Goal: Find specific page/section

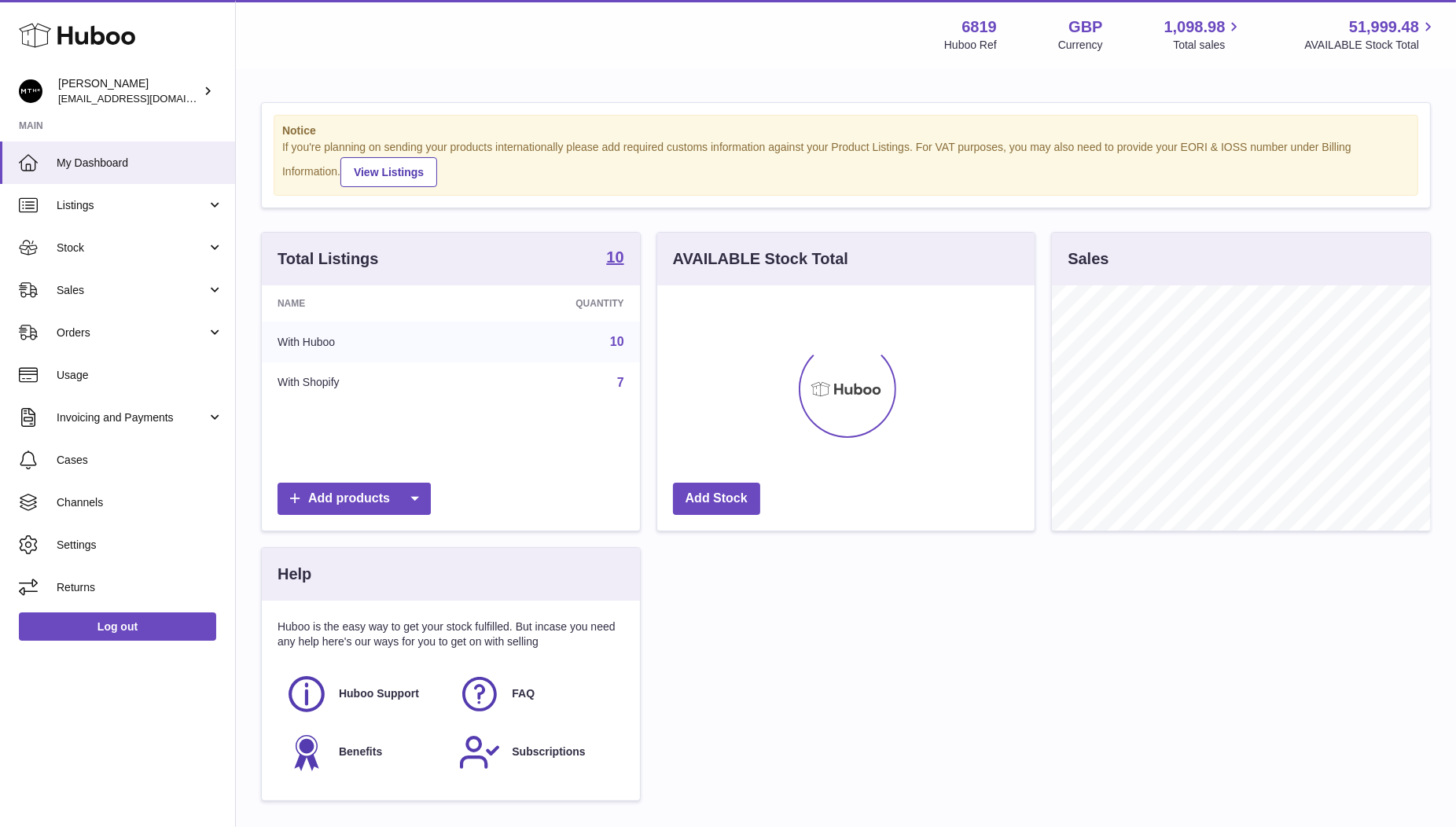
scroll to position [244, 378]
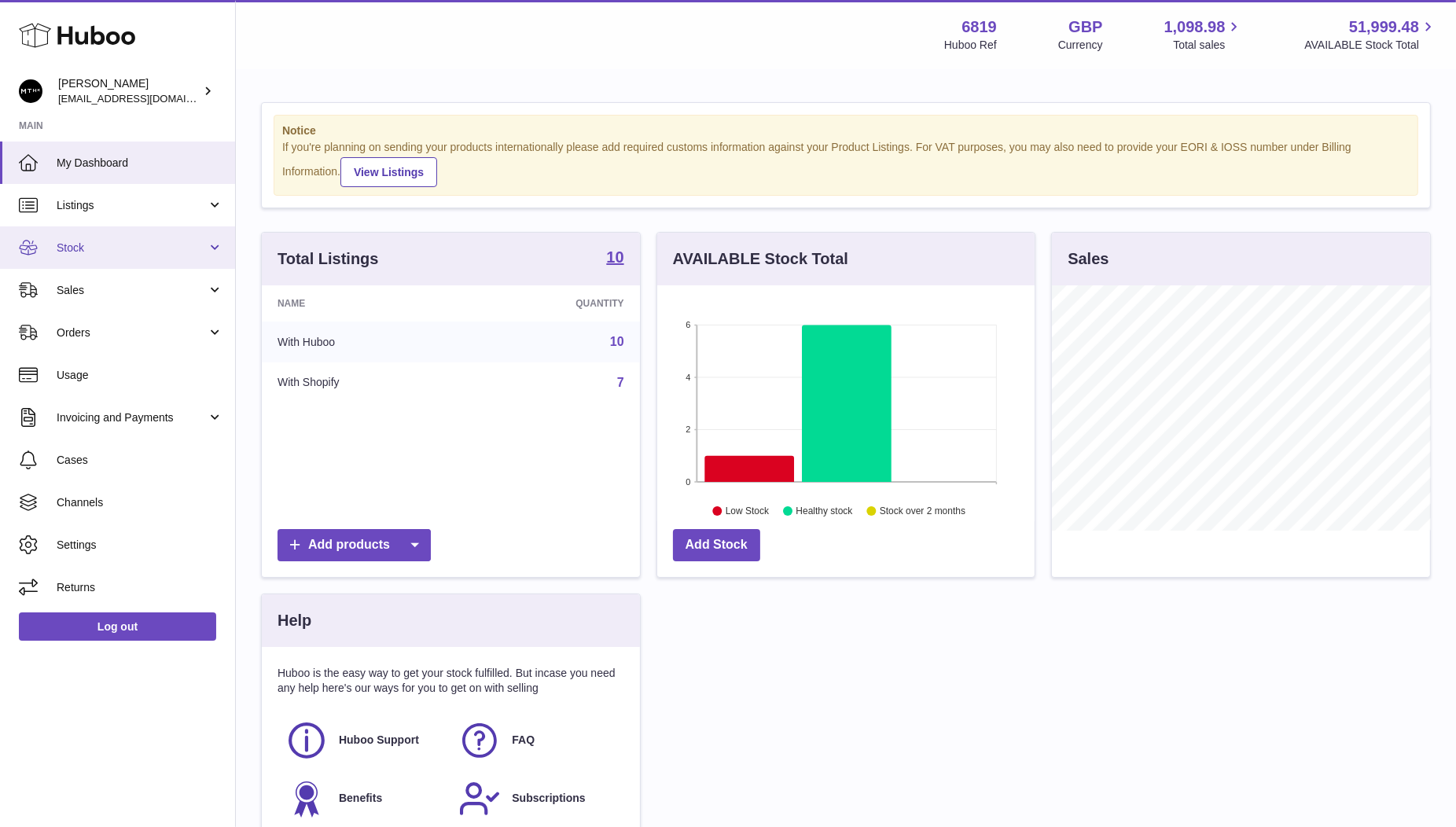
click at [85, 250] on span "Stock" at bounding box center [132, 247] width 150 height 15
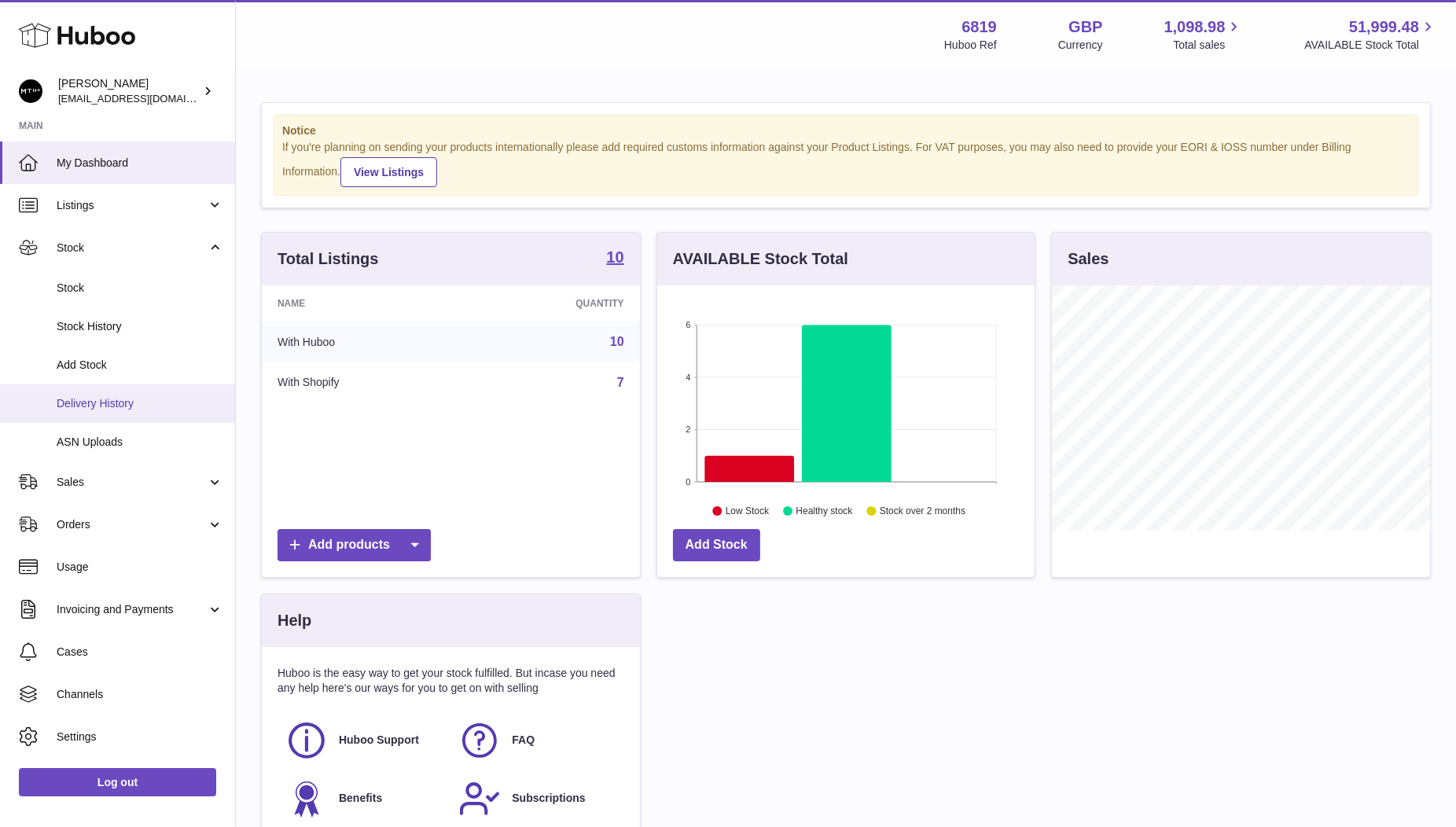
click at [102, 396] on span "Delivery History" at bounding box center [140, 403] width 166 height 15
